Goal: Information Seeking & Learning: Learn about a topic

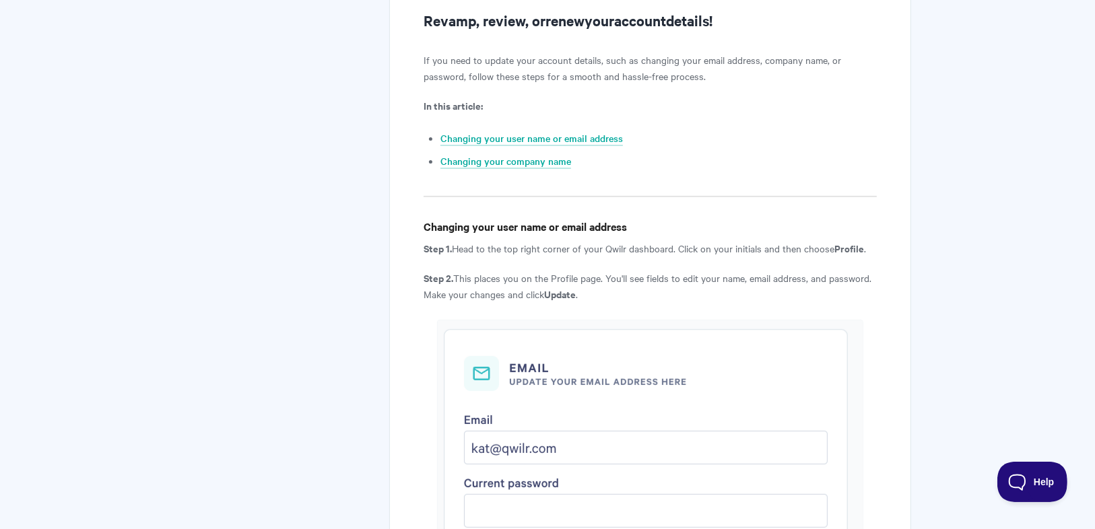
scroll to position [282, 0]
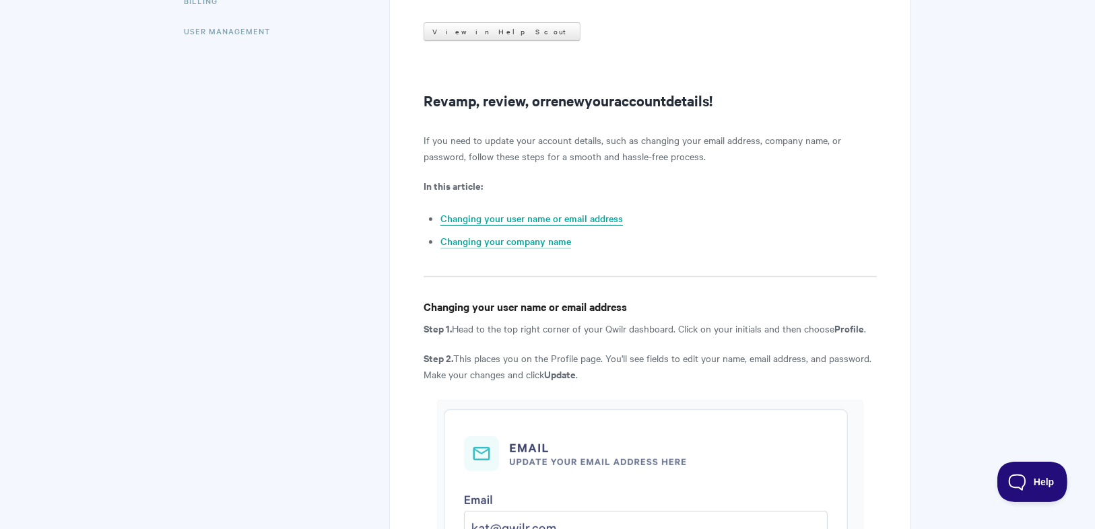
click at [504, 221] on link "Changing your user name or email address" at bounding box center [531, 218] width 182 height 15
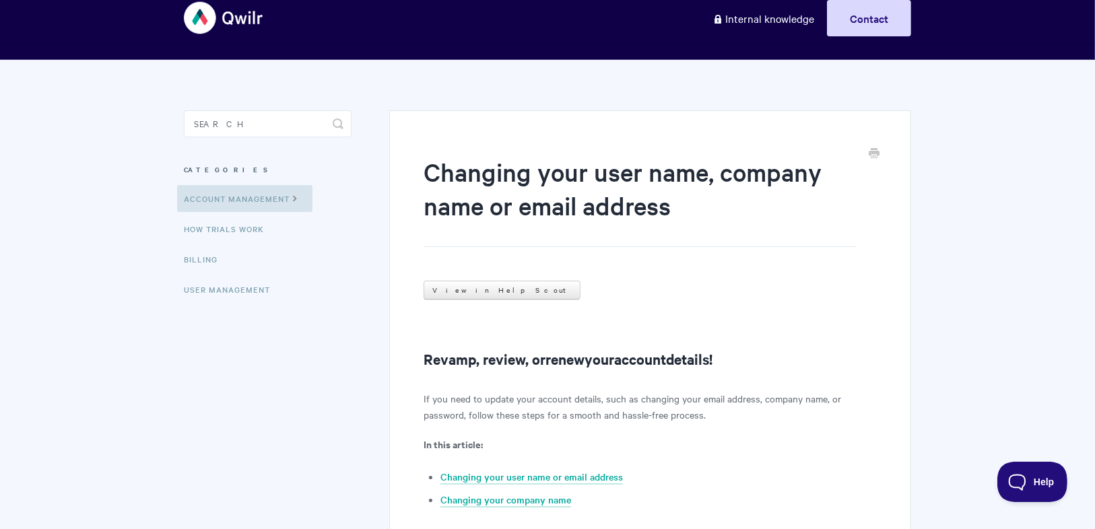
scroll to position [13, 0]
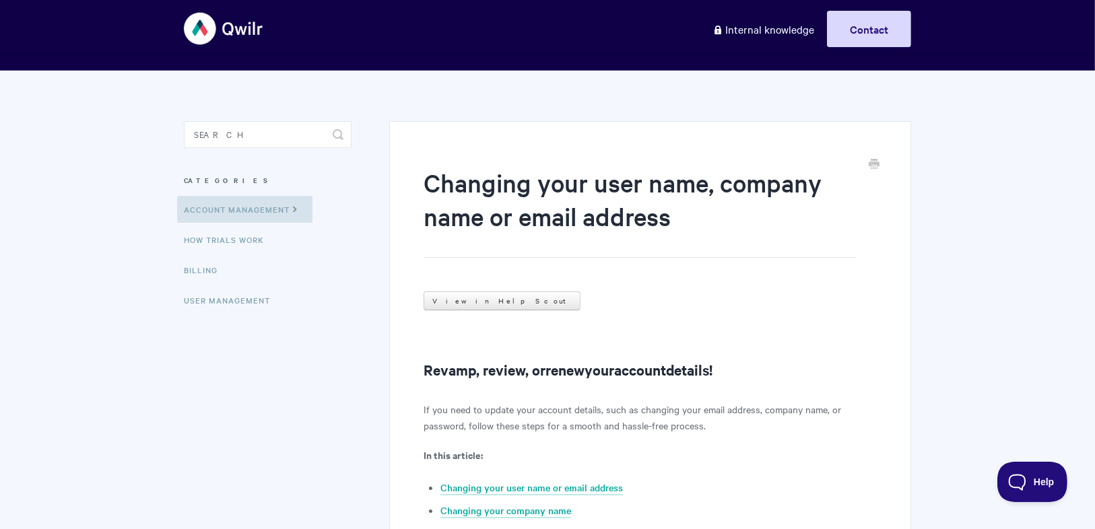
scroll to position [282, 0]
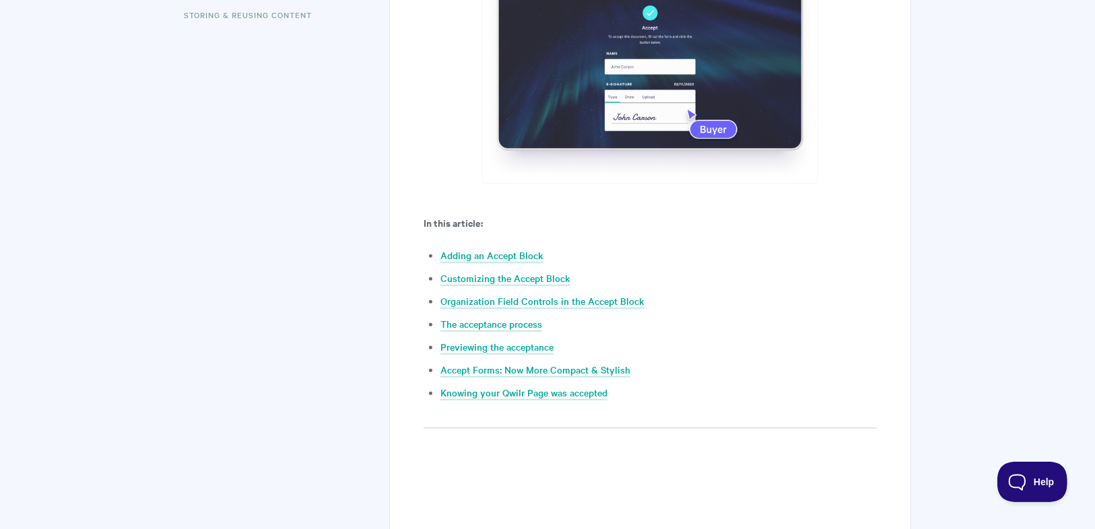
scroll to position [539, 0]
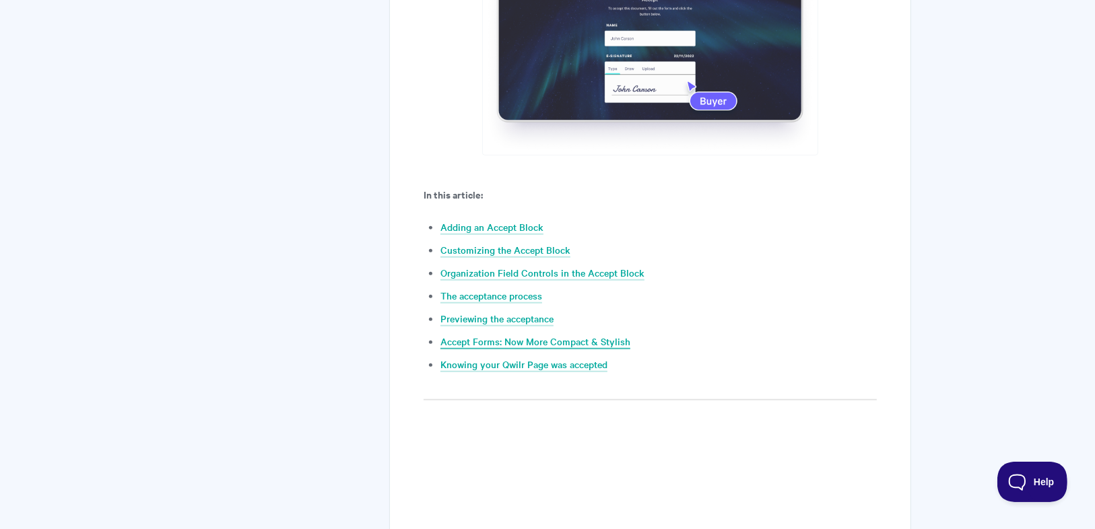
click at [591, 341] on link "Accept Forms: Now More Compact & Stylish" at bounding box center [535, 342] width 190 height 15
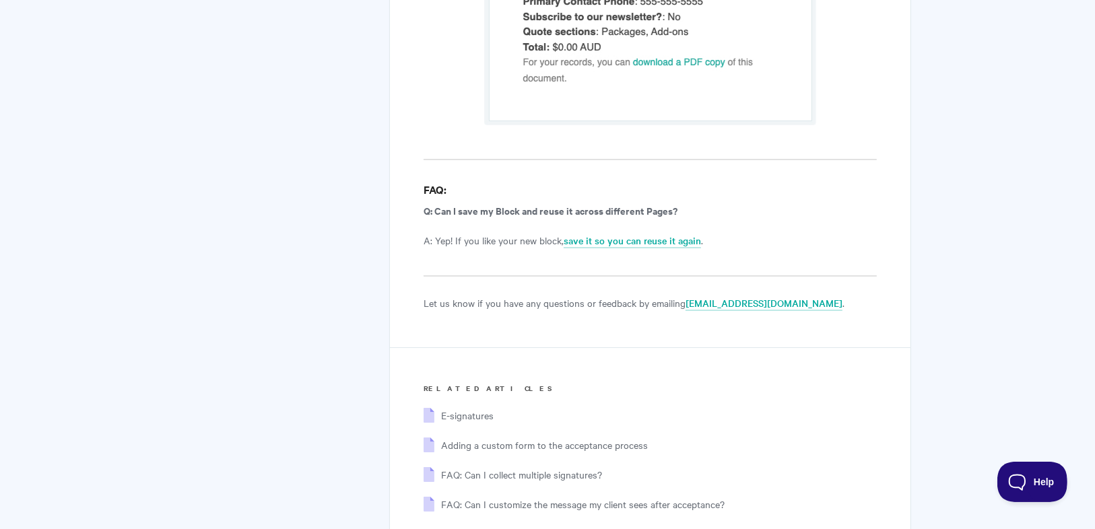
scroll to position [9002, 0]
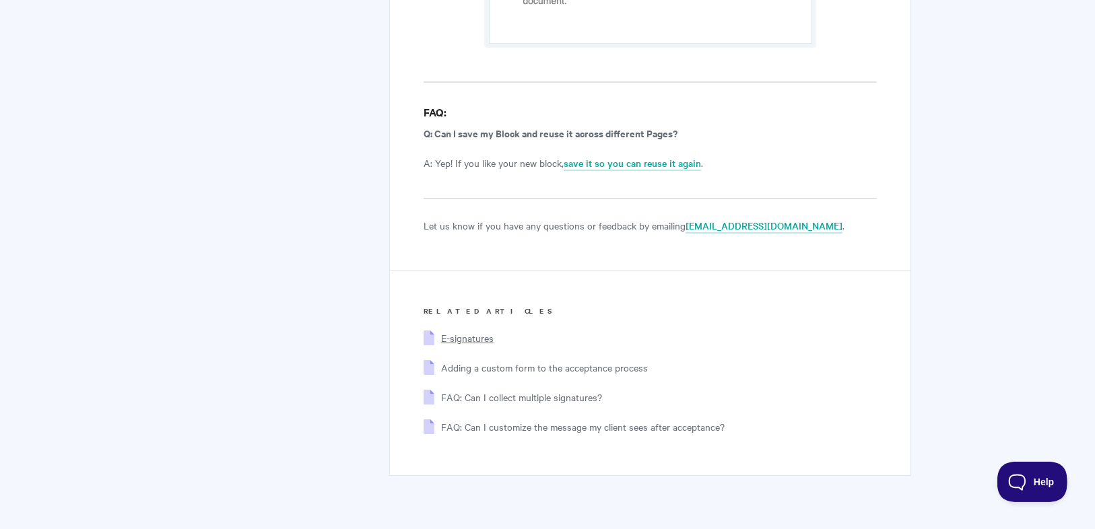
click at [453, 331] on span "E-signatures" at bounding box center [467, 337] width 53 height 13
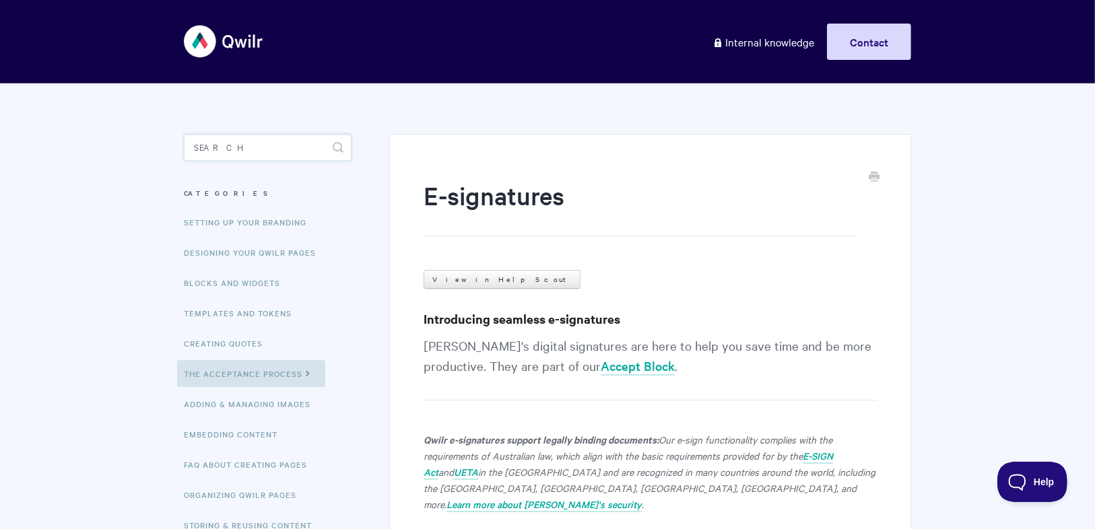
click at [265, 144] on input "Search" at bounding box center [268, 147] width 168 height 27
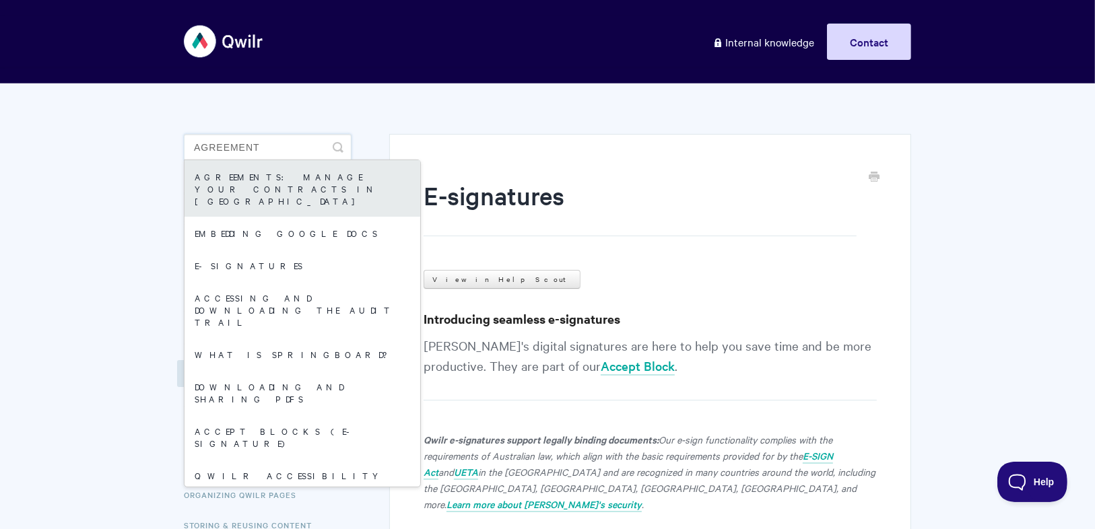
type input "Agreement"
click at [269, 185] on link "Agreements: Manage your Contracts in Qwilr" at bounding box center [303, 188] width 236 height 57
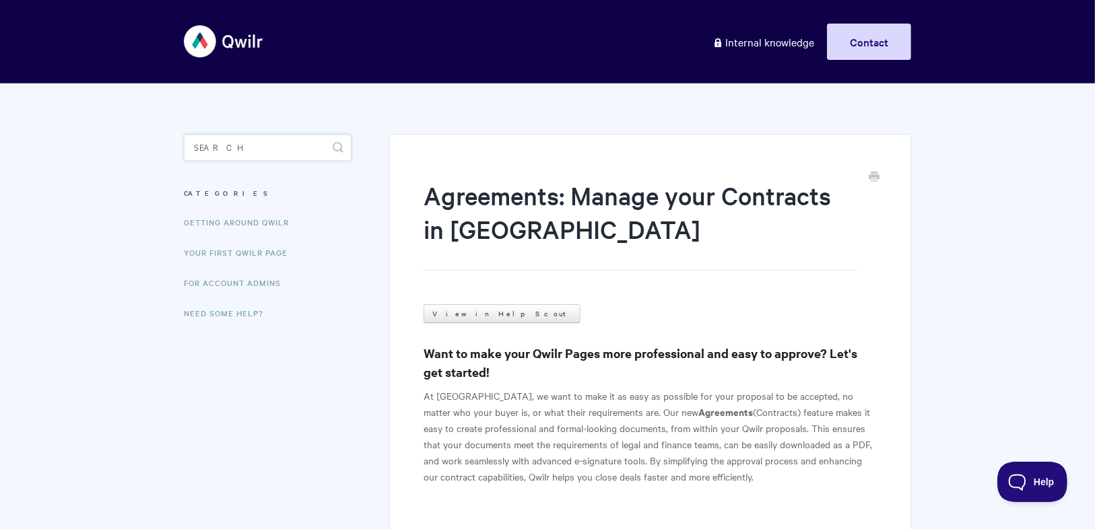
click at [237, 141] on input "Search" at bounding box center [268, 147] width 168 height 27
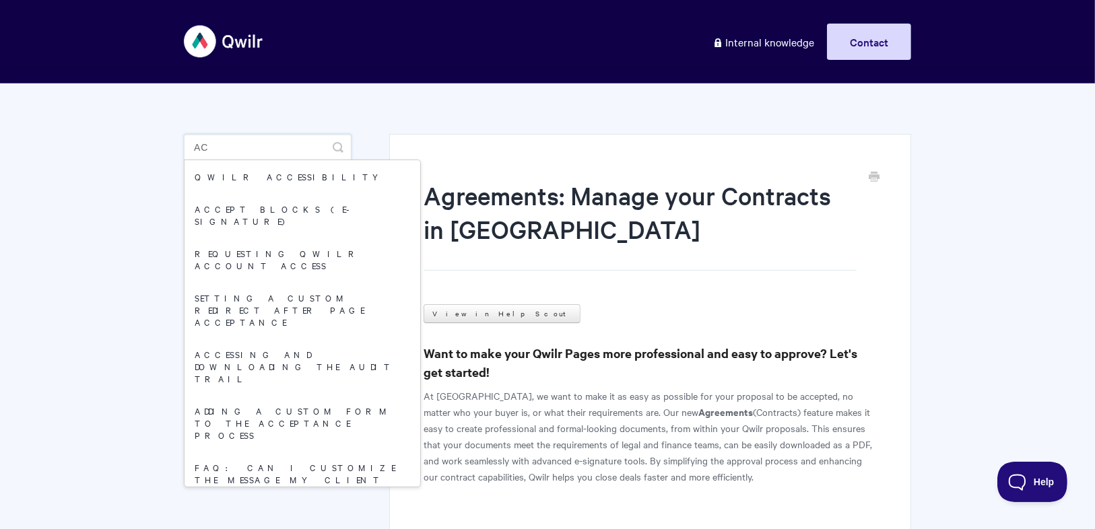
type input "a"
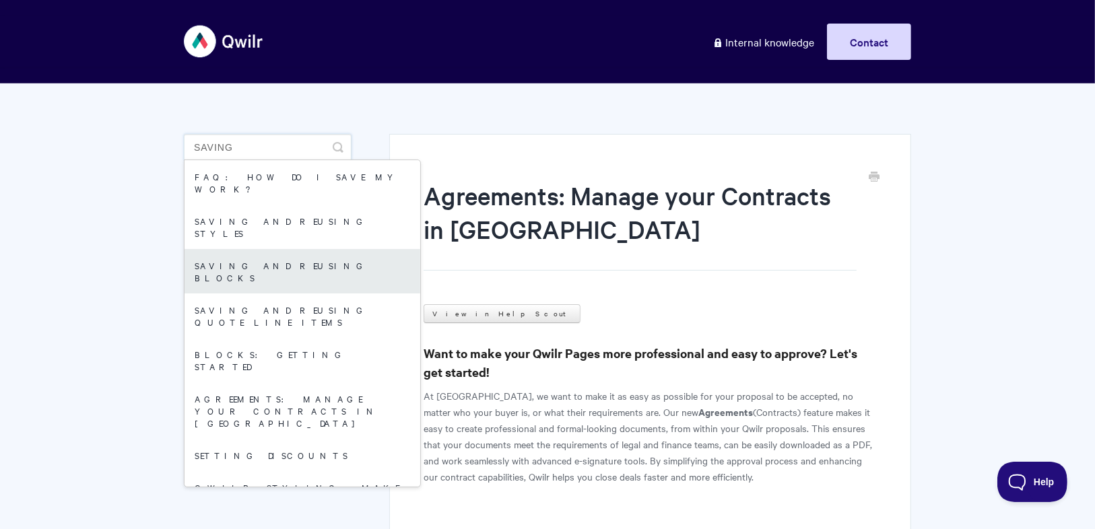
type input "saving"
click at [248, 249] on link "Saving and reusing Blocks" at bounding box center [303, 271] width 236 height 44
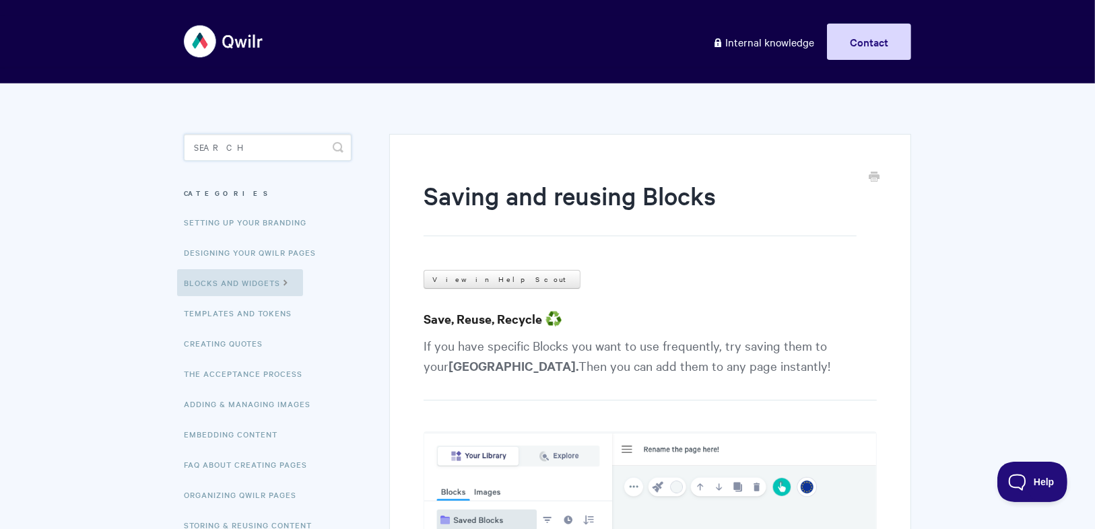
click at [214, 142] on input "Search" at bounding box center [268, 147] width 168 height 27
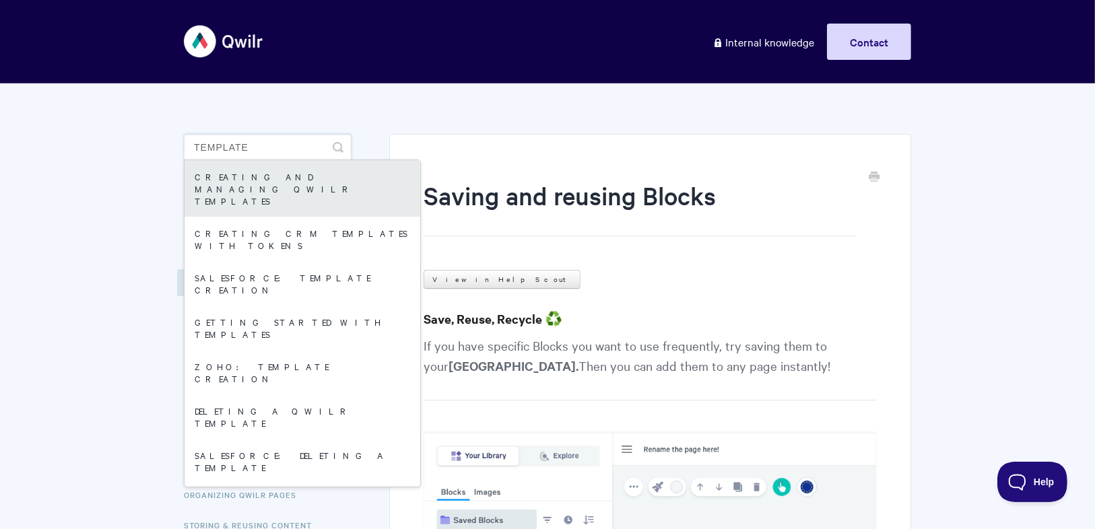
type input "template"
click at [248, 176] on link "Creating and managing Qwilr Templates" at bounding box center [303, 188] width 236 height 57
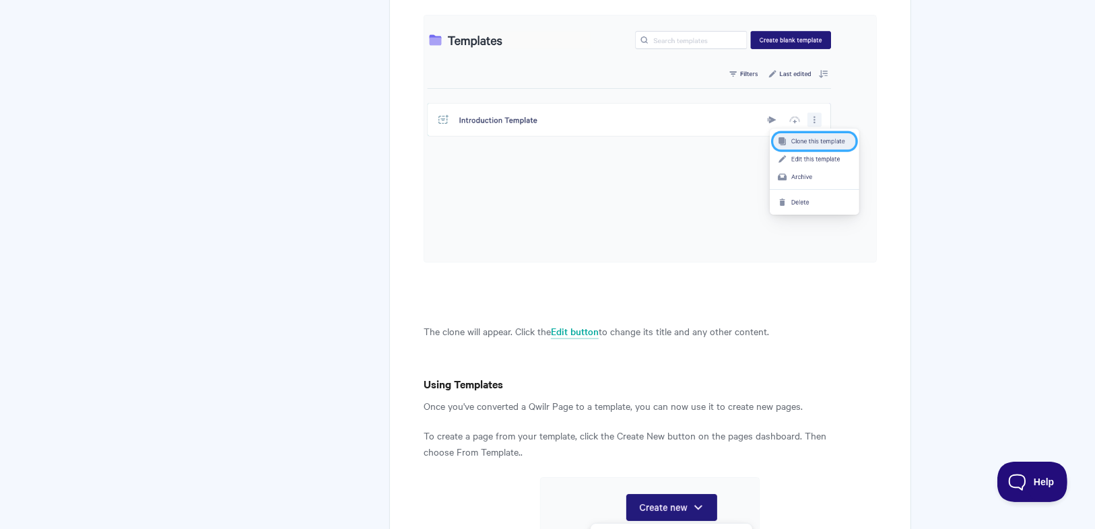
scroll to position [5103, 0]
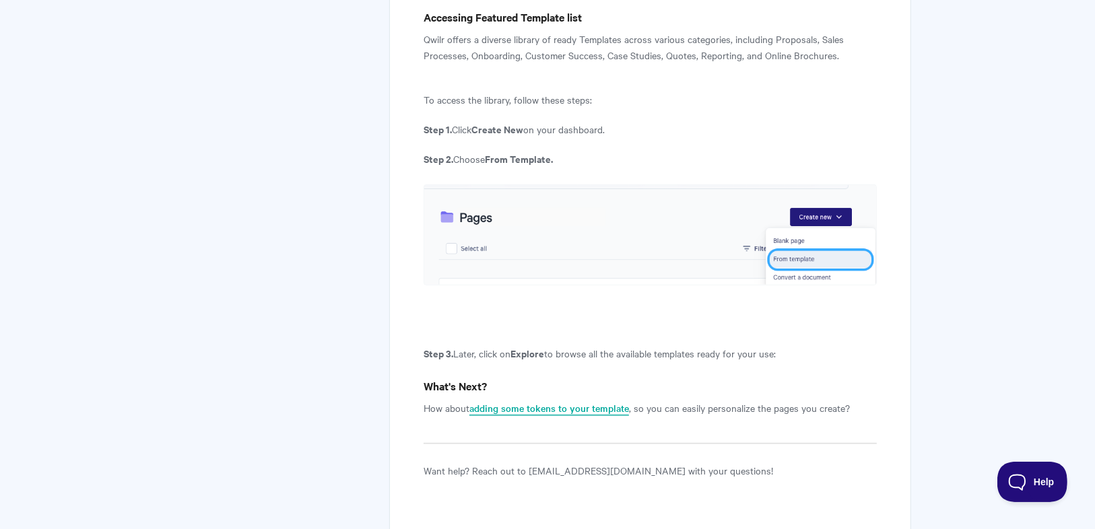
click at [555, 401] on link "adding some tokens to your template" at bounding box center [549, 408] width 160 height 15
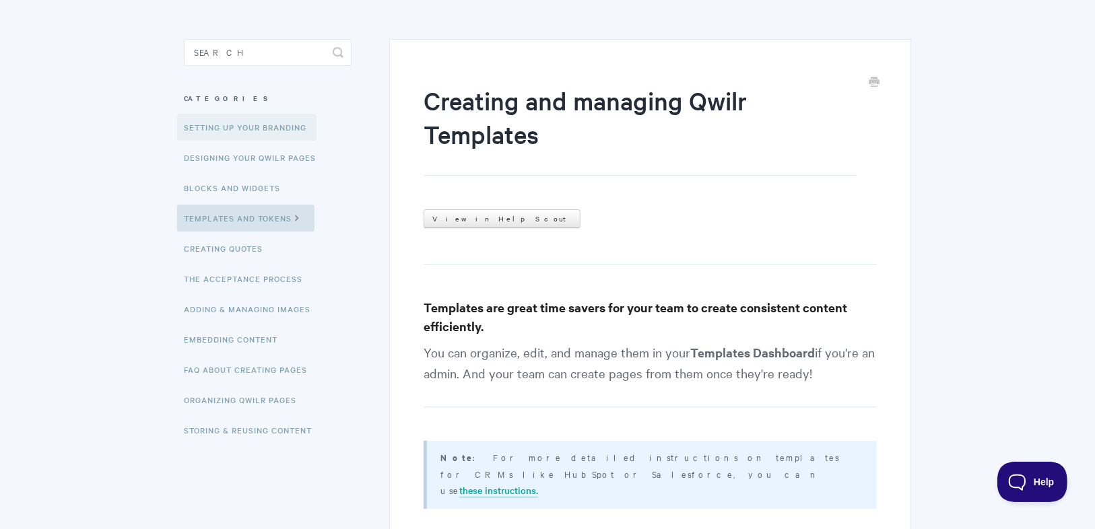
scroll to position [93, 0]
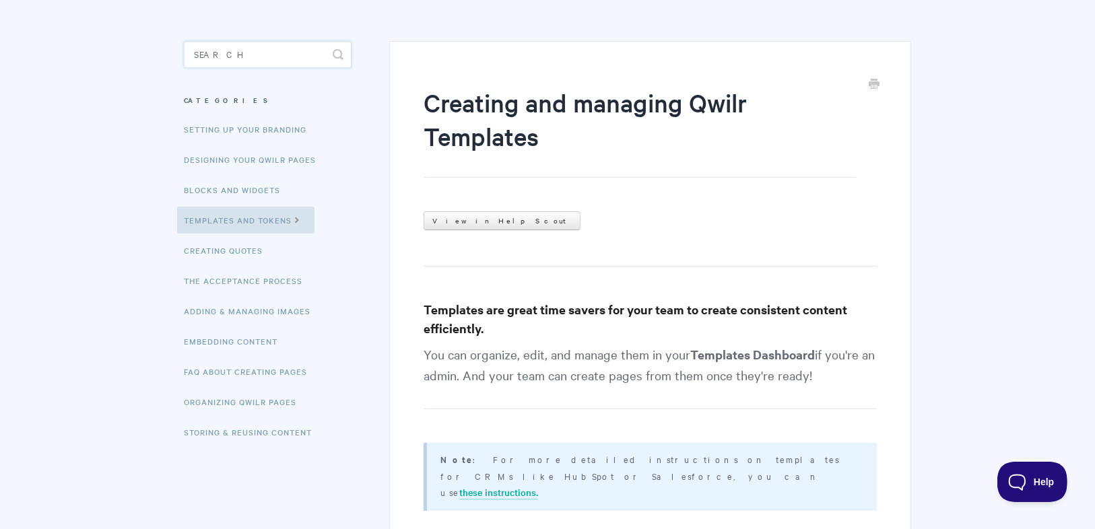
click at [239, 55] on input "Search" at bounding box center [268, 54] width 168 height 27
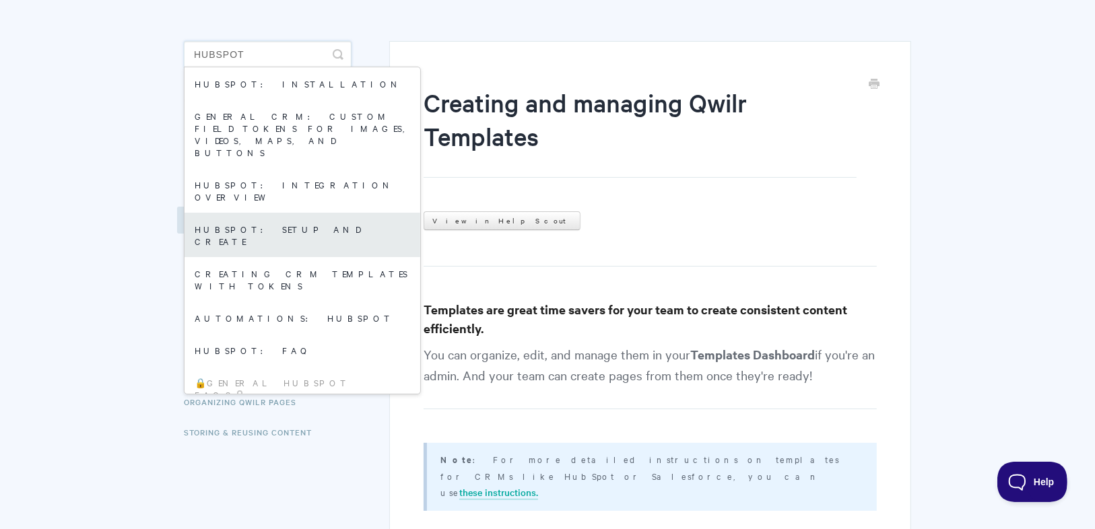
type input "Hubspot"
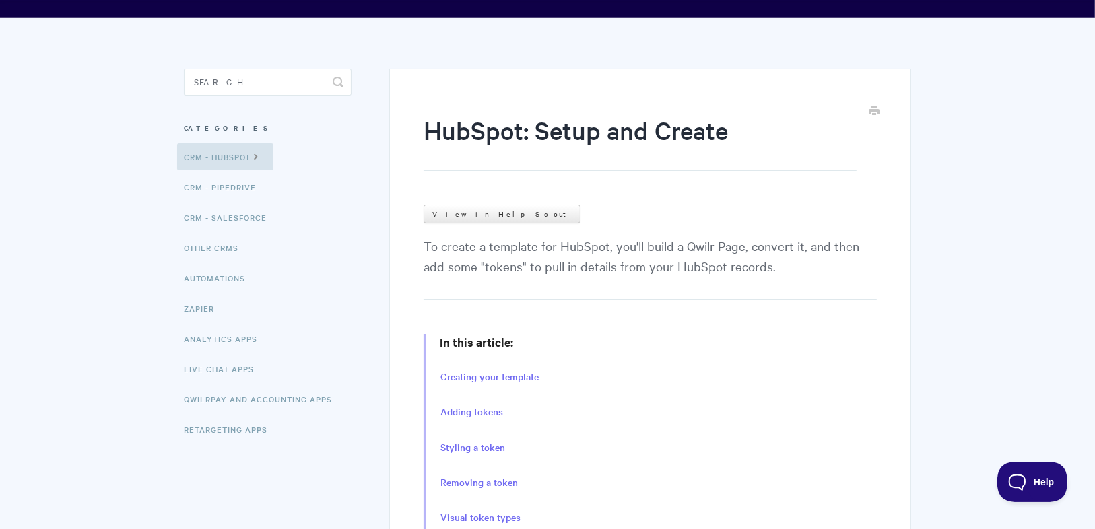
scroll to position [162, 0]
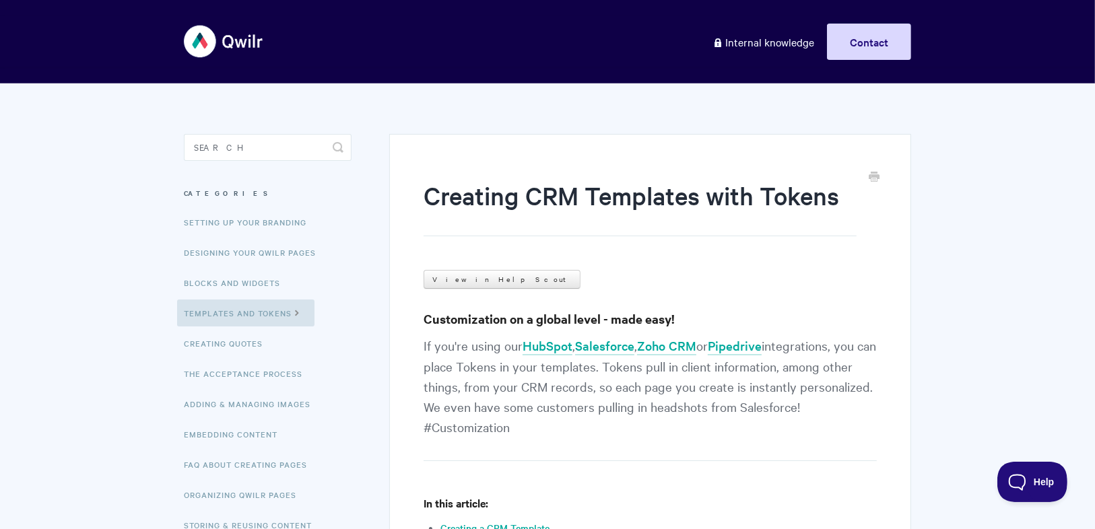
click at [203, 146] on input "Search" at bounding box center [268, 147] width 168 height 27
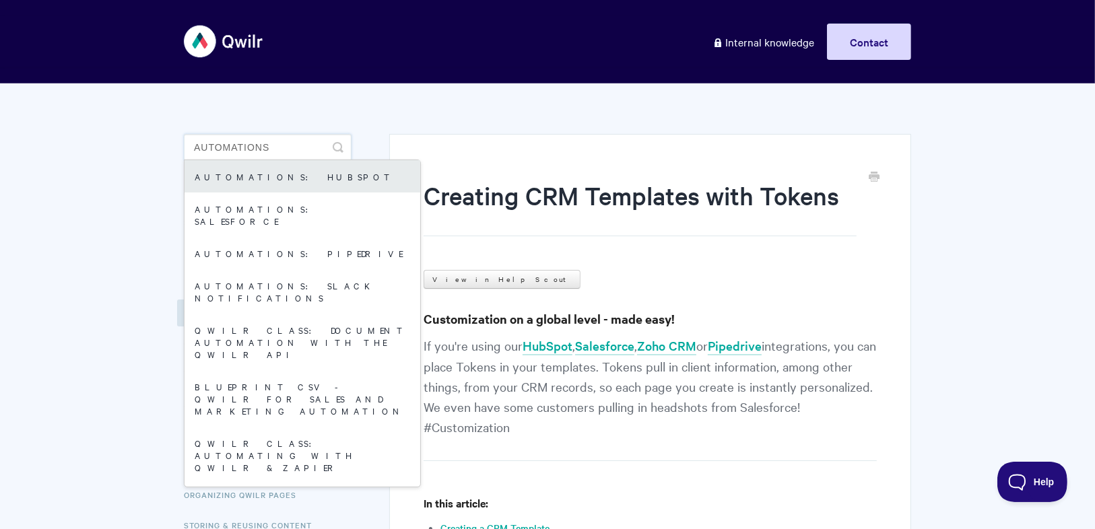
type input "Automations"
click at [339, 164] on link "Automations: HubSpot" at bounding box center [303, 176] width 236 height 32
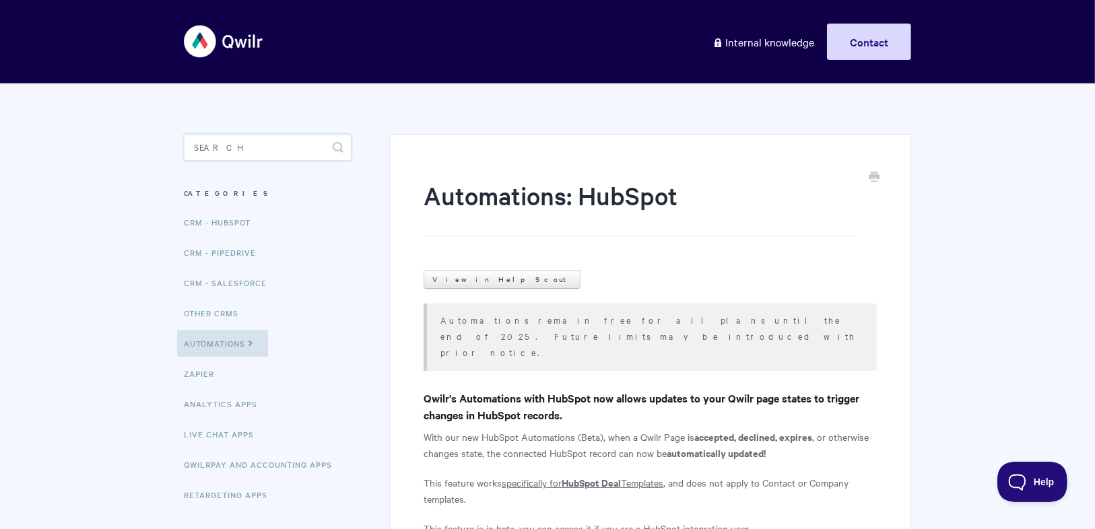
click at [207, 154] on input "Search" at bounding box center [268, 147] width 168 height 27
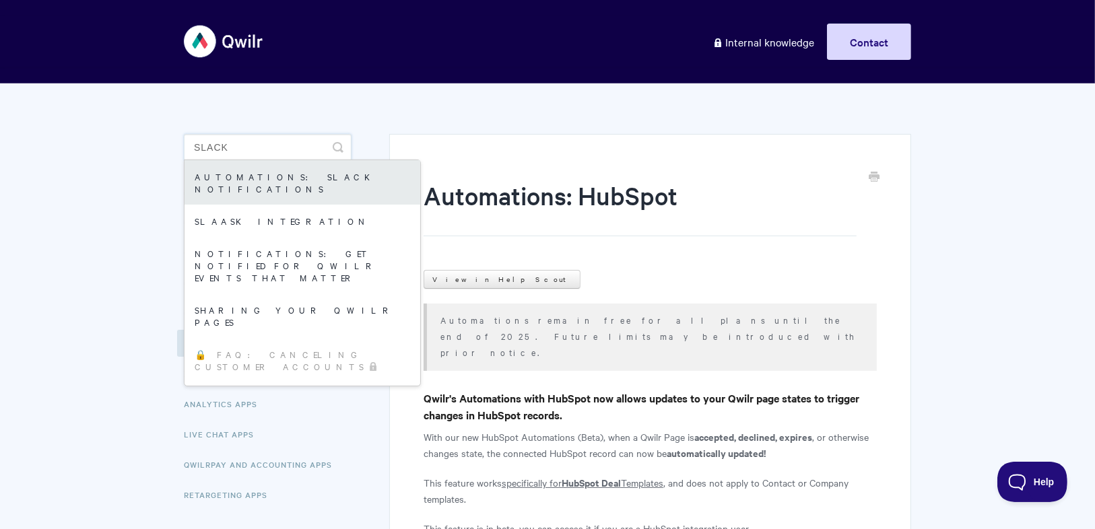
type input "Slack"
click at [243, 168] on link "Automations: Slack Notifications" at bounding box center [303, 182] width 236 height 44
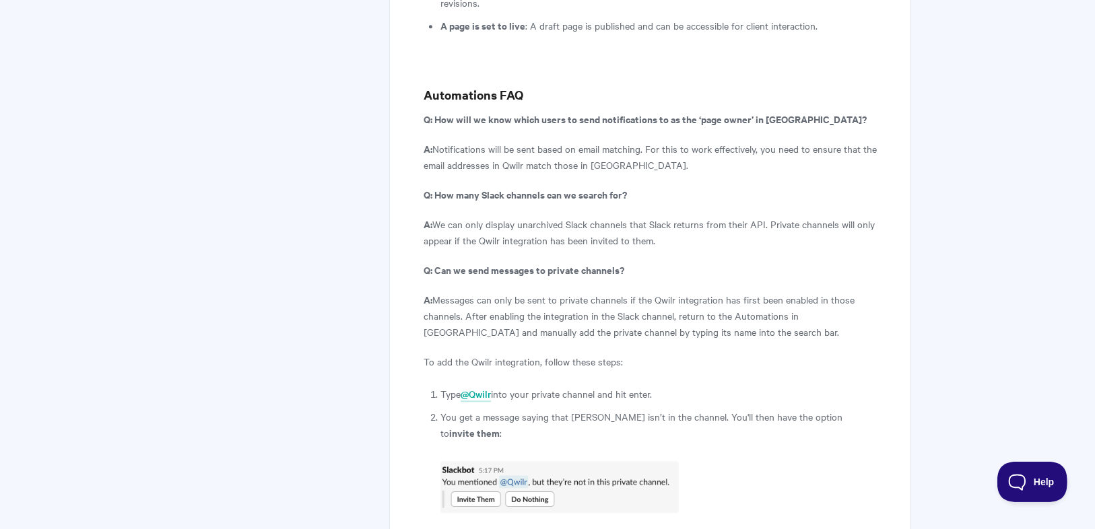
scroll to position [7650, 0]
